Goal: Check status: Check status

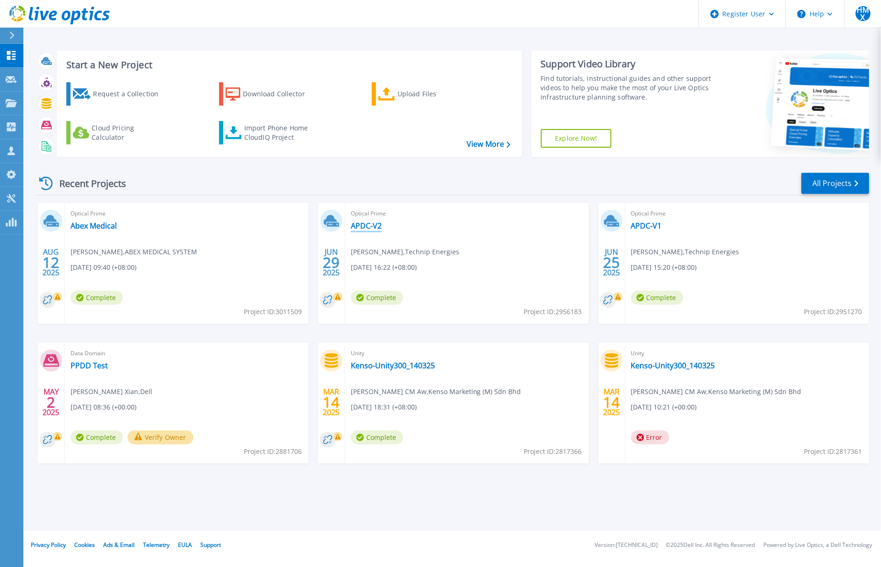
click at [378, 223] on link "APDC-V2" at bounding box center [366, 225] width 31 height 9
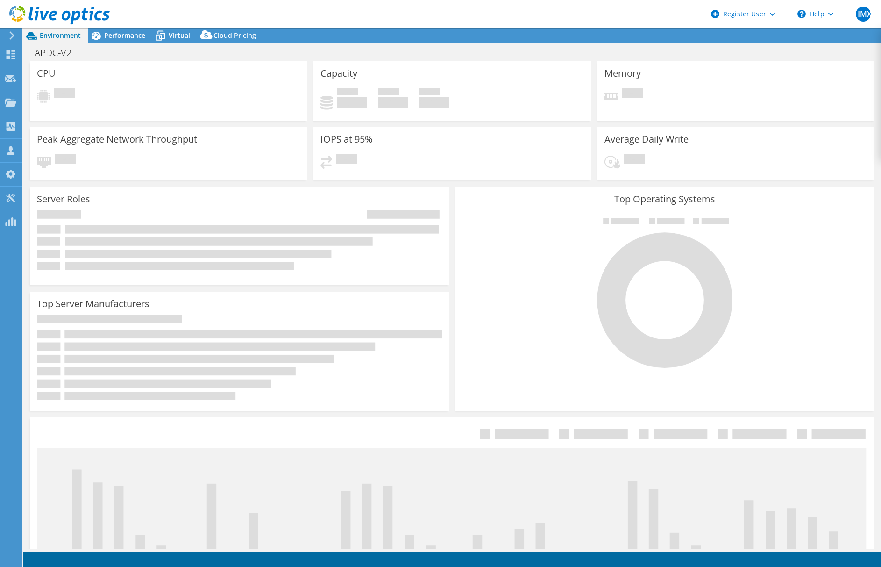
select select "USD"
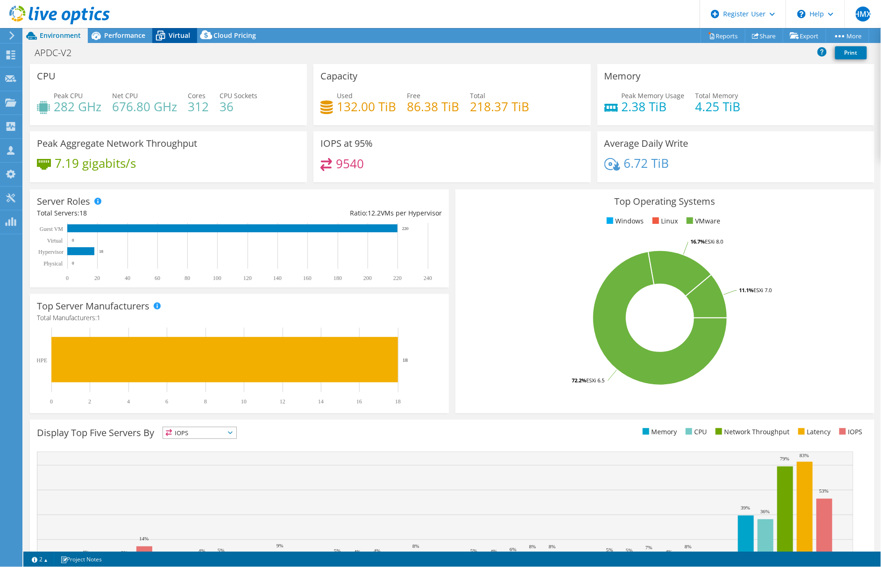
click at [178, 36] on span "Virtual" at bounding box center [179, 35] width 21 height 9
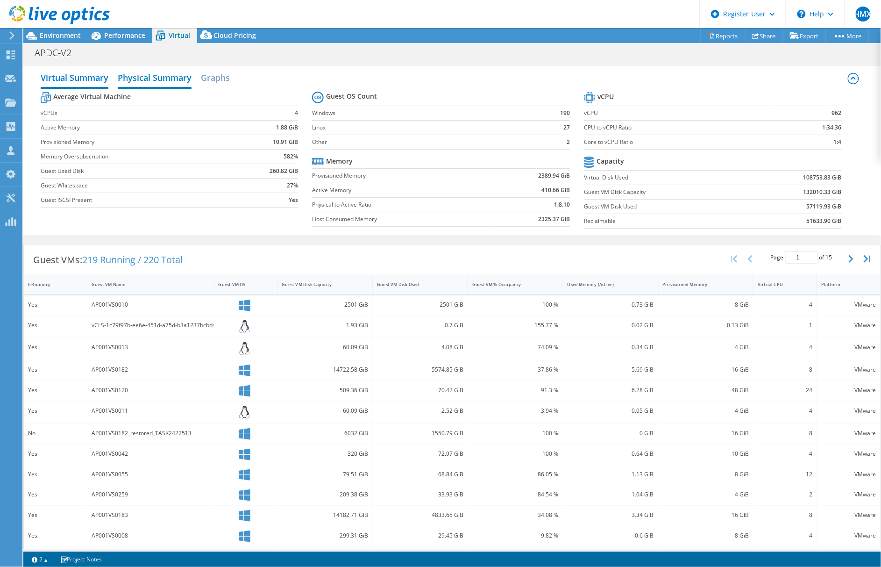
click at [165, 83] on h2 "Physical Summary" at bounding box center [155, 78] width 74 height 21
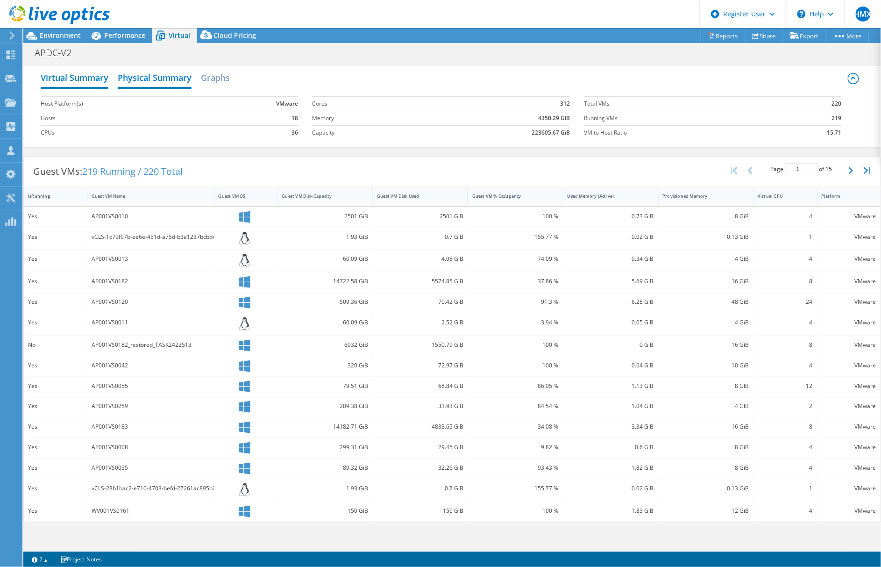
click at [84, 81] on h2 "Virtual Summary" at bounding box center [75, 78] width 68 height 21
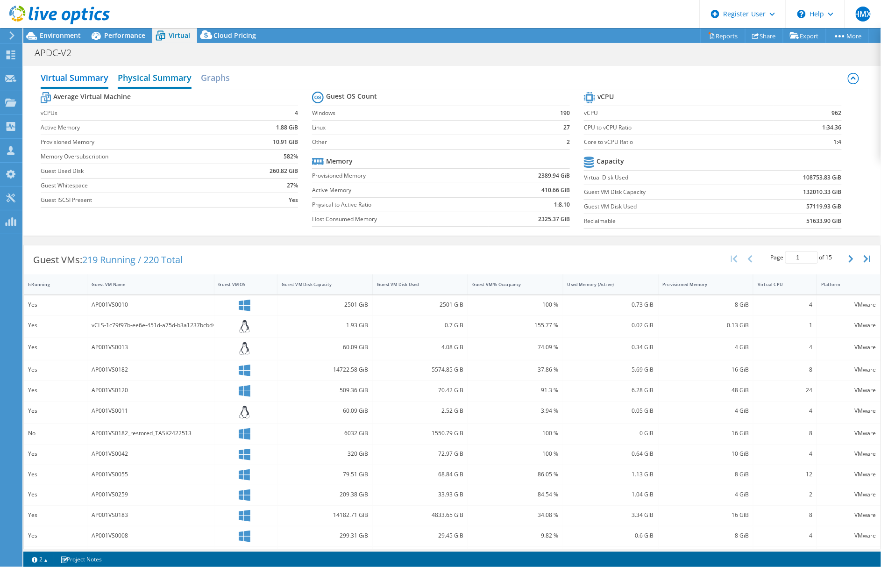
click at [159, 83] on h2 "Physical Summary" at bounding box center [155, 78] width 74 height 21
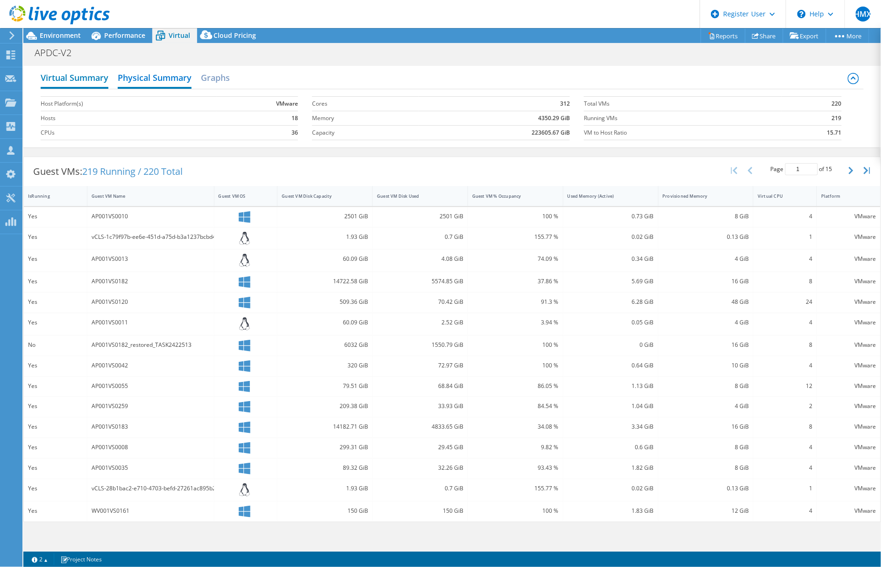
click at [66, 78] on h2 "Virtual Summary" at bounding box center [75, 78] width 68 height 21
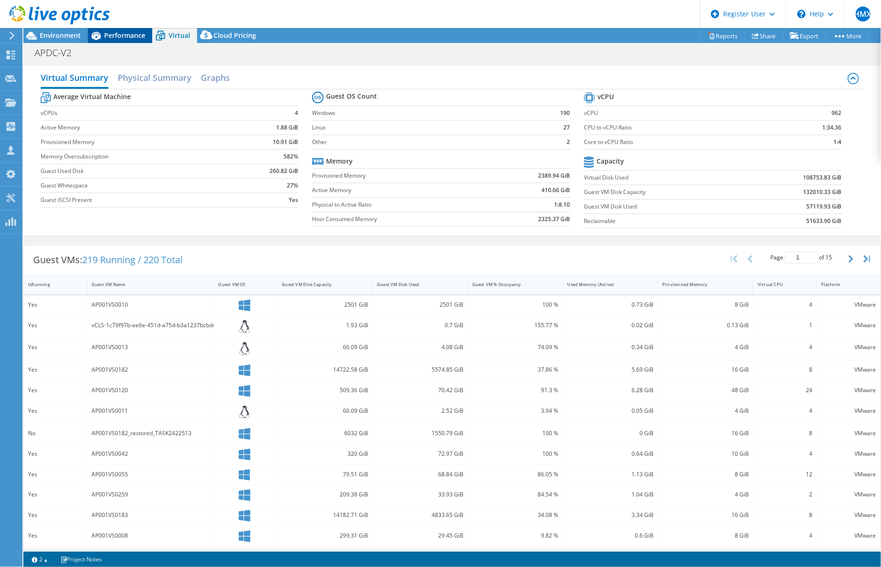
click at [120, 36] on span "Performance" at bounding box center [124, 35] width 41 height 9
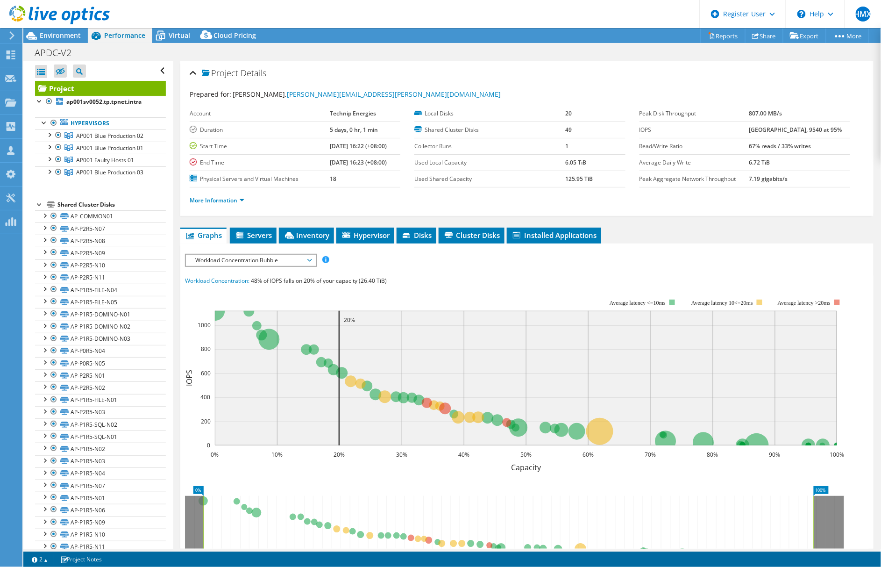
click at [217, 44] on div "APDC-V2 Print" at bounding box center [452, 52] width 858 height 17
click at [163, 30] on icon at bounding box center [160, 36] width 16 height 16
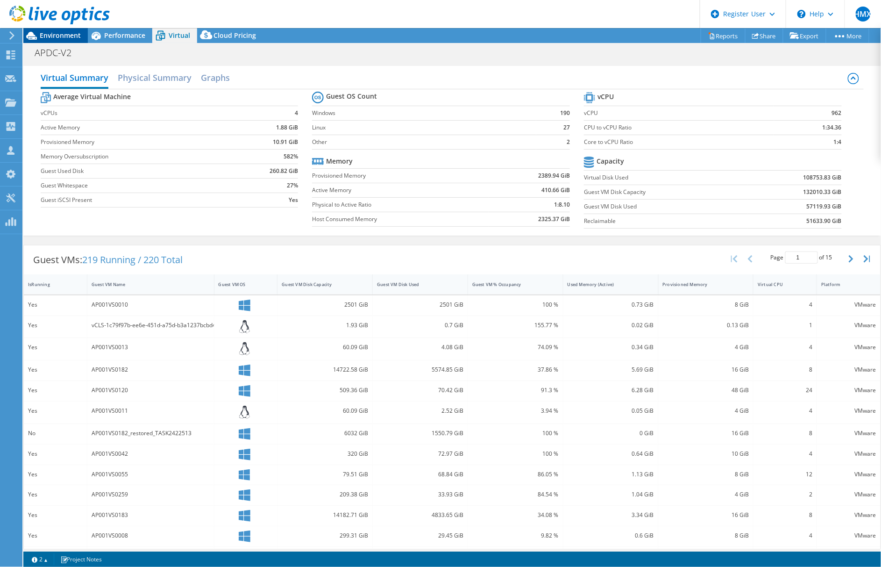
click at [69, 40] on div "Environment" at bounding box center [55, 35] width 64 height 15
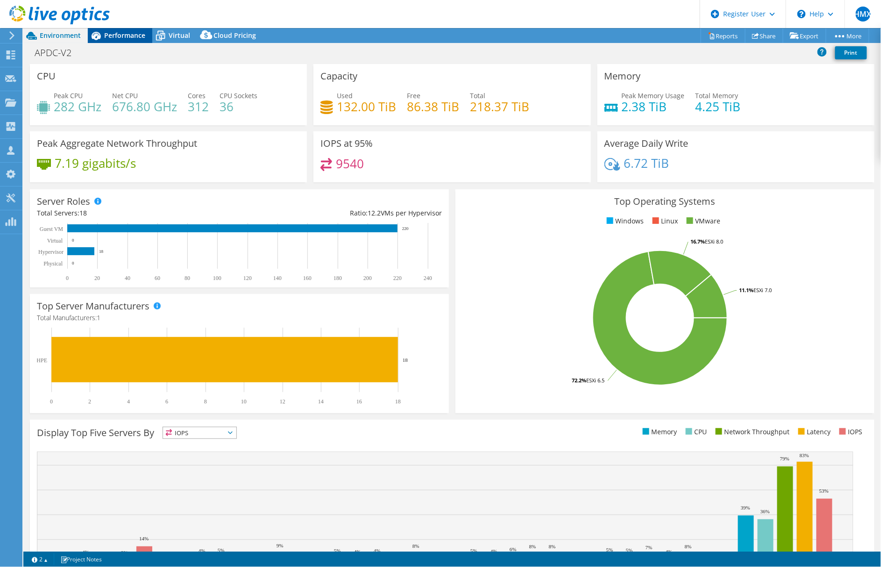
click at [104, 32] on span "Performance" at bounding box center [124, 35] width 41 height 9
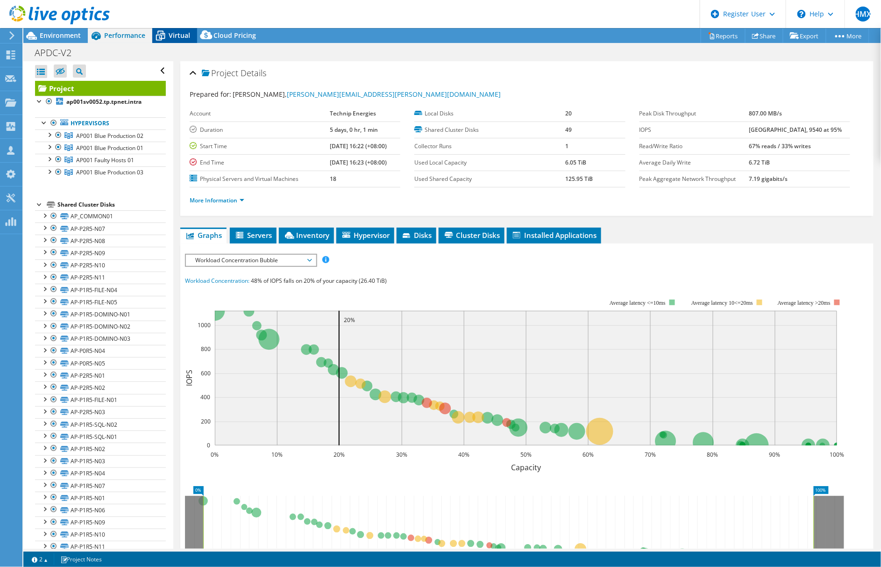
click at [171, 34] on span "Virtual" at bounding box center [179, 35] width 21 height 9
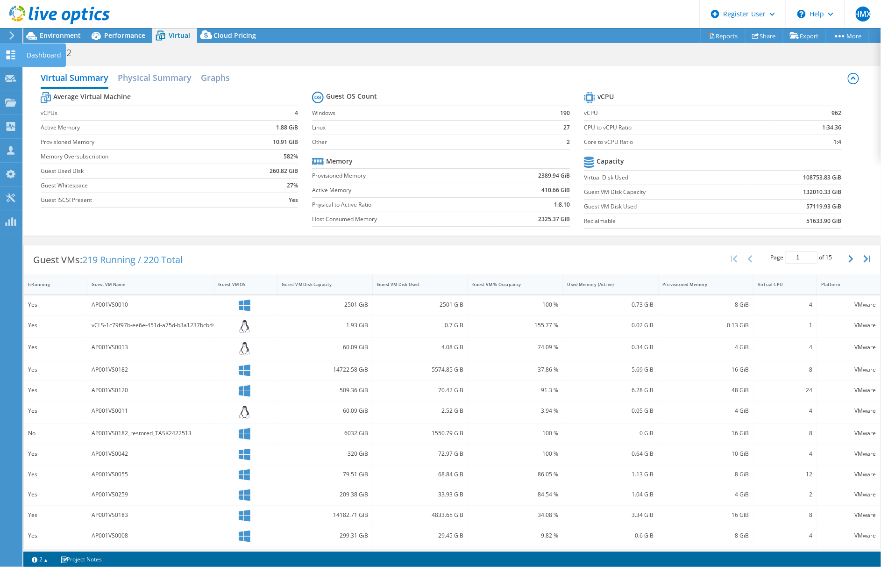
click at [13, 57] on icon at bounding box center [10, 54] width 11 height 9
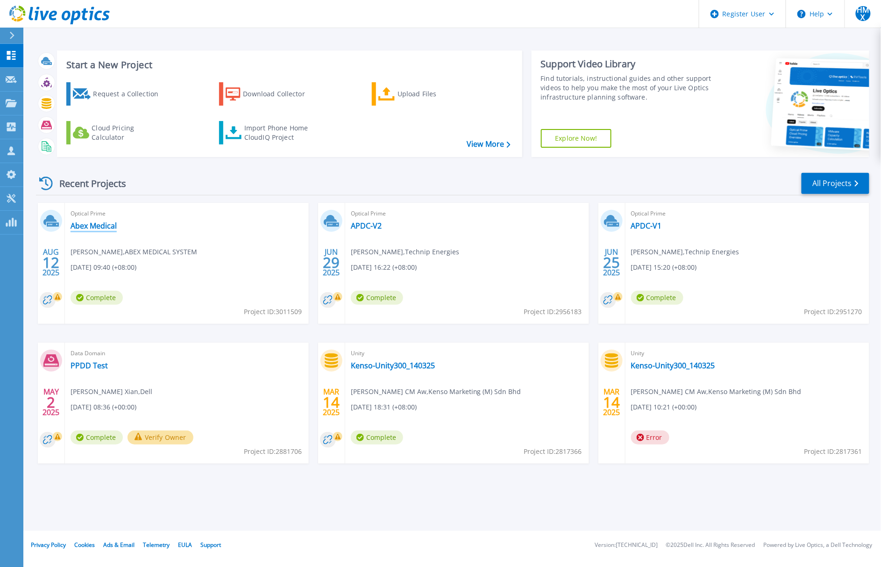
click at [106, 225] on link "Abex Medical" at bounding box center [94, 225] width 46 height 9
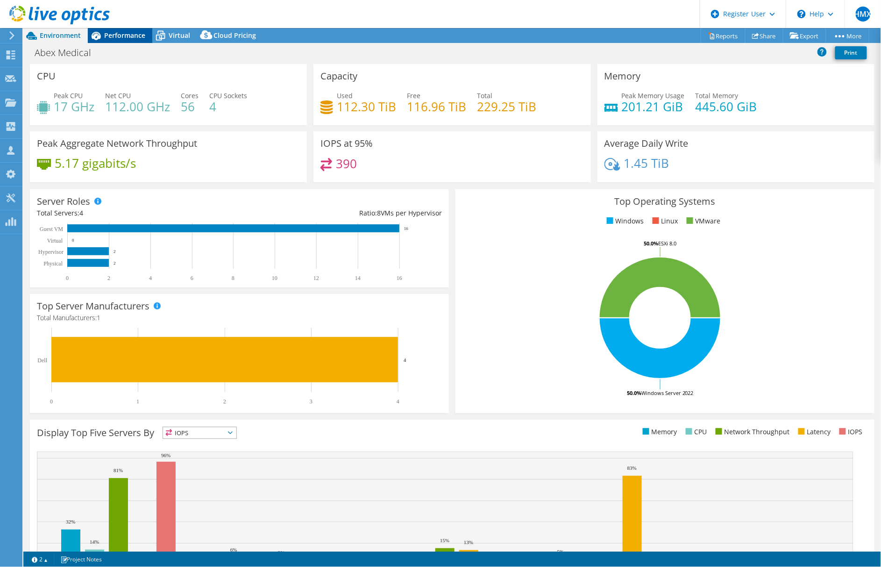
click at [137, 39] on span "Performance" at bounding box center [124, 35] width 41 height 9
